Goal: Check status

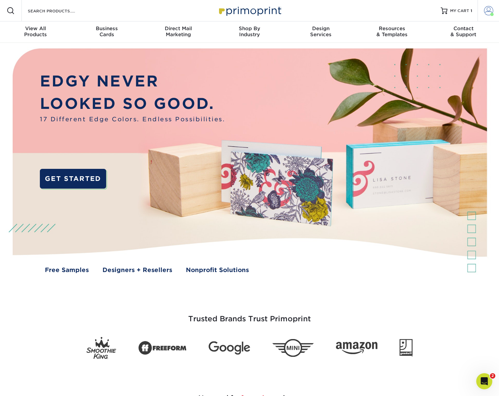
click at [488, 11] on span at bounding box center [488, 10] width 9 height 9
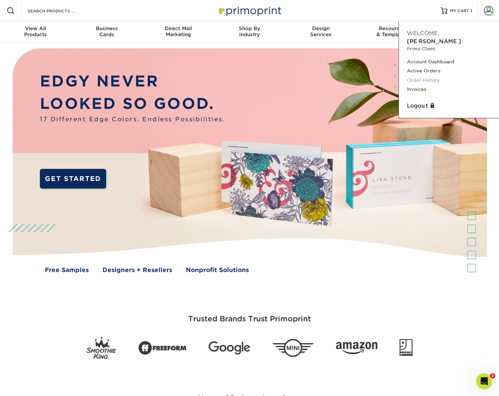
click at [430, 76] on link "Order History" at bounding box center [449, 80] width 84 height 9
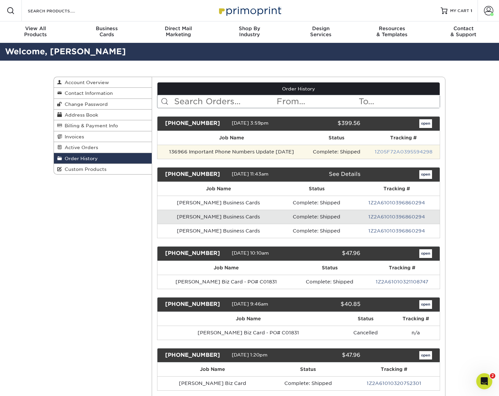
click at [396, 151] on link "1Z05F72A0395594298" at bounding box center [404, 151] width 58 height 5
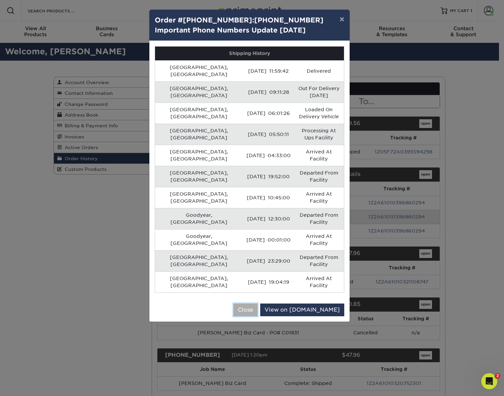
click at [258, 304] on button "Close" at bounding box center [246, 310] width 24 height 13
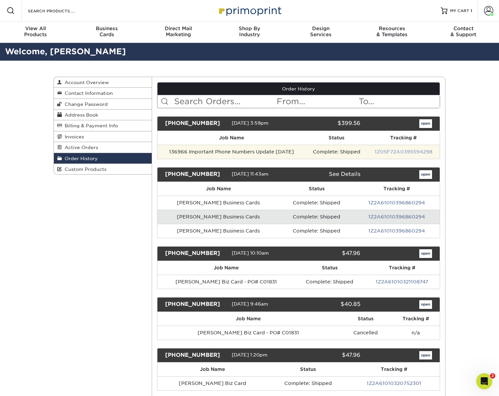
click at [393, 151] on link "1Z05F72A0395594298" at bounding box center [404, 151] width 58 height 5
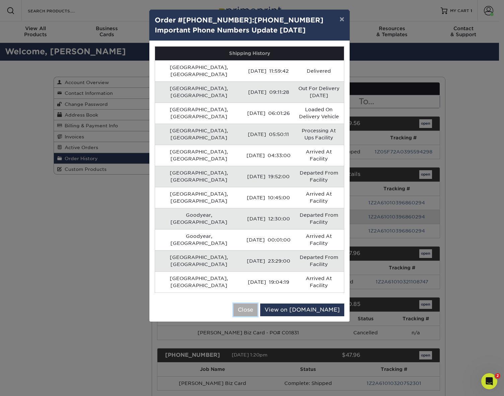
click at [258, 304] on button "Close" at bounding box center [246, 310] width 24 height 13
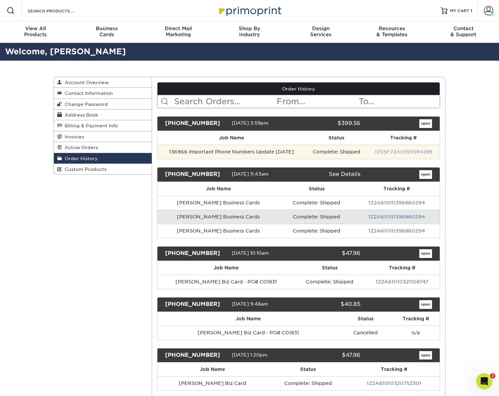
click at [402, 152] on link "1Z05F72A0395594298" at bounding box center [404, 151] width 58 height 5
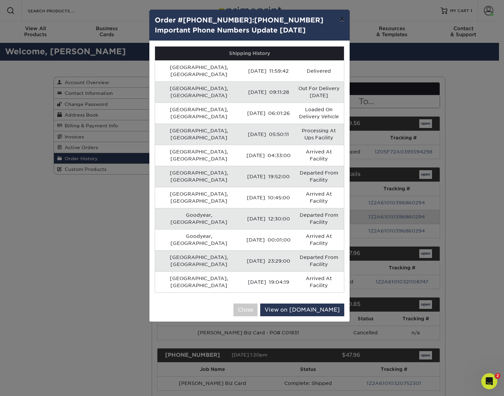
click at [342, 20] on button "×" at bounding box center [341, 19] width 15 height 19
